Goal: Transaction & Acquisition: Purchase product/service

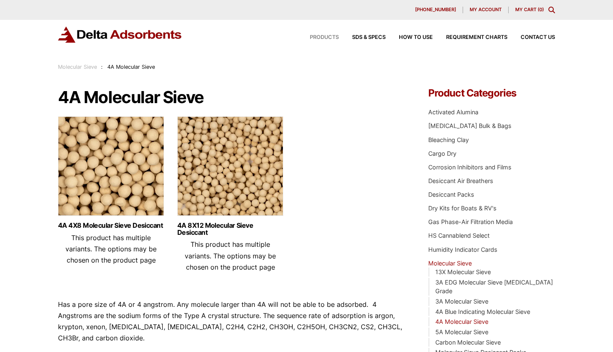
click at [334, 35] on span "Products" at bounding box center [324, 37] width 29 height 5
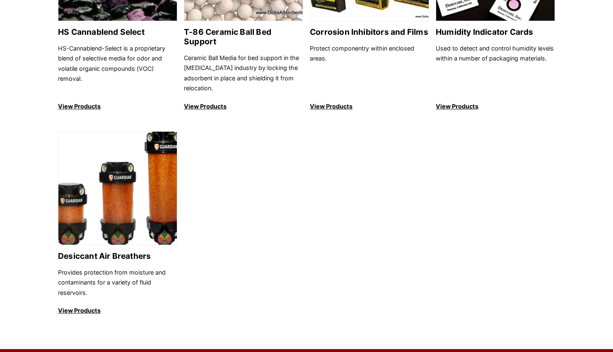
scroll to position [952, 0]
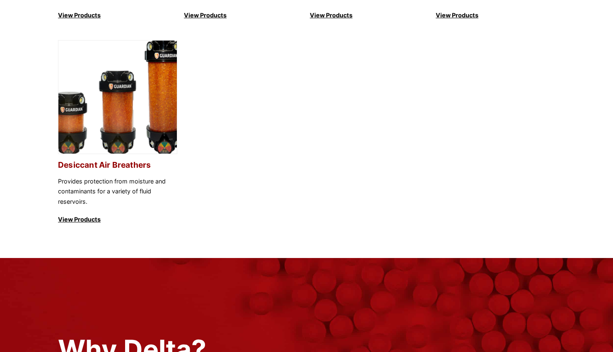
click at [142, 132] on img at bounding box center [117, 98] width 118 height 114
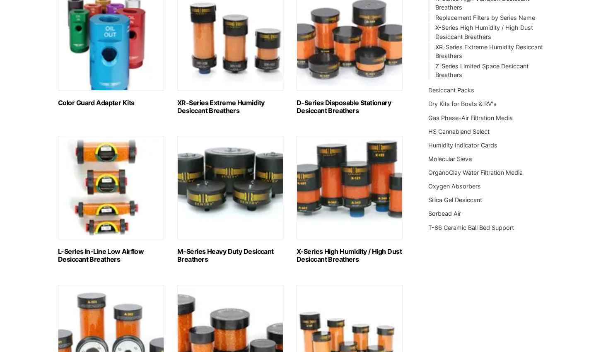
scroll to position [290, 0]
click at [341, 199] on img "Visit product category X-Series High Humidity / High Dust Desiccant Breathers" at bounding box center [349, 187] width 106 height 104
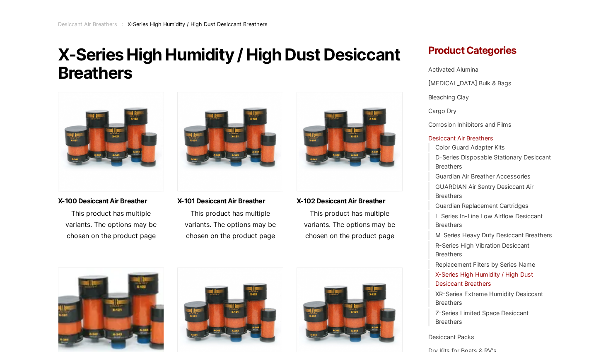
scroll to position [166, 0]
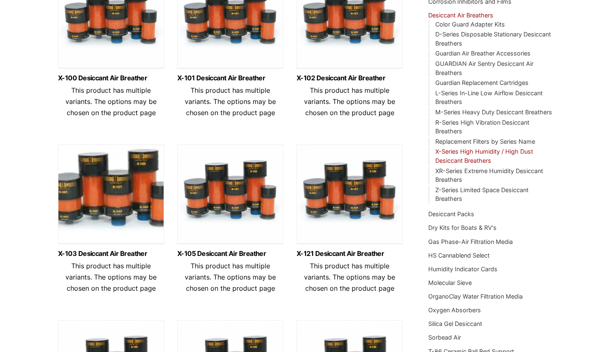
click at [146, 32] on img at bounding box center [111, 21] width 106 height 104
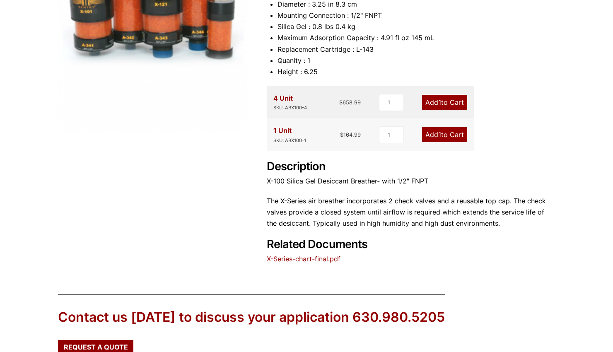
scroll to position [248, 0]
